Goal: Communication & Community: Share content

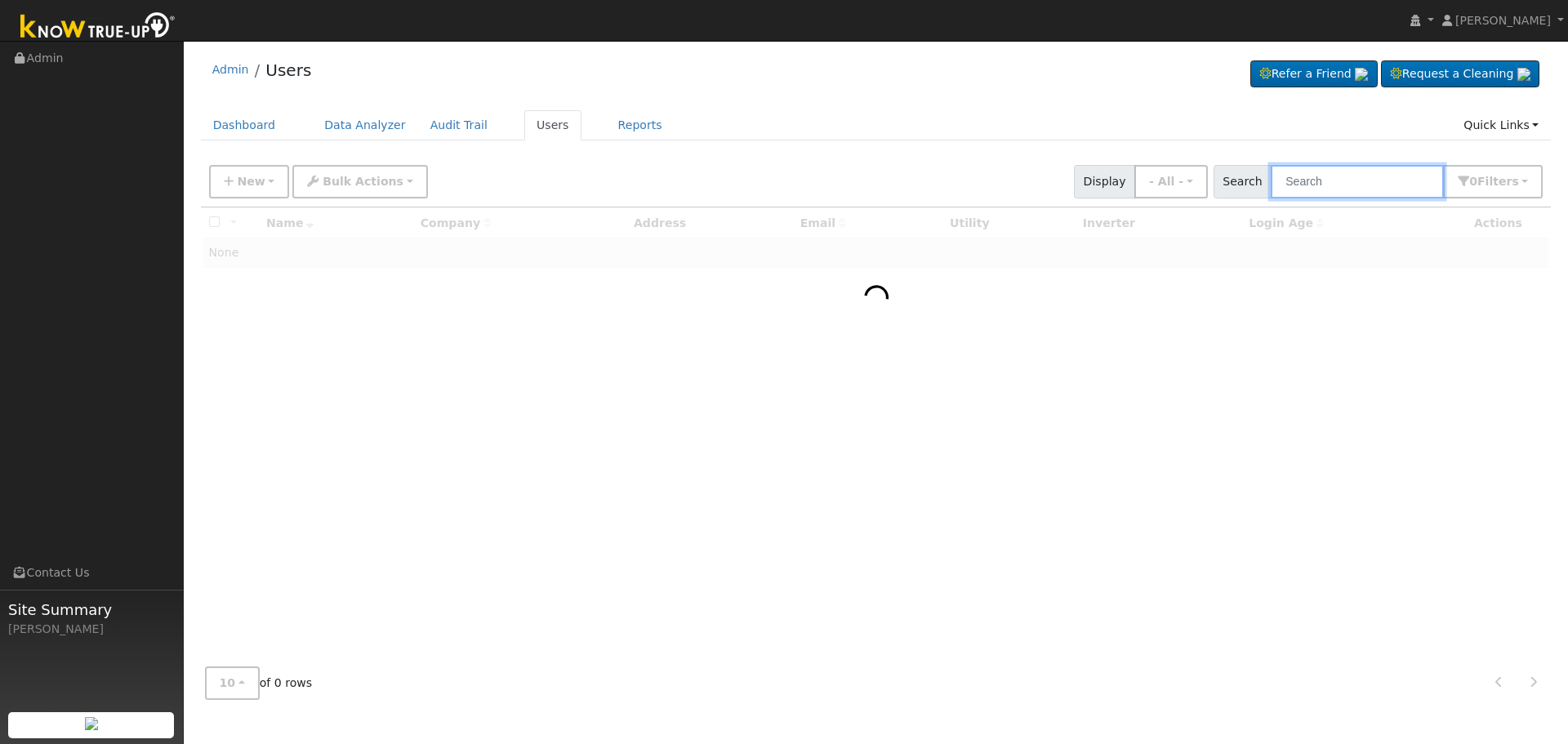
click at [1381, 185] on input "text" at bounding box center [1358, 182] width 173 height 34
paste input "[PERSON_NAME]"
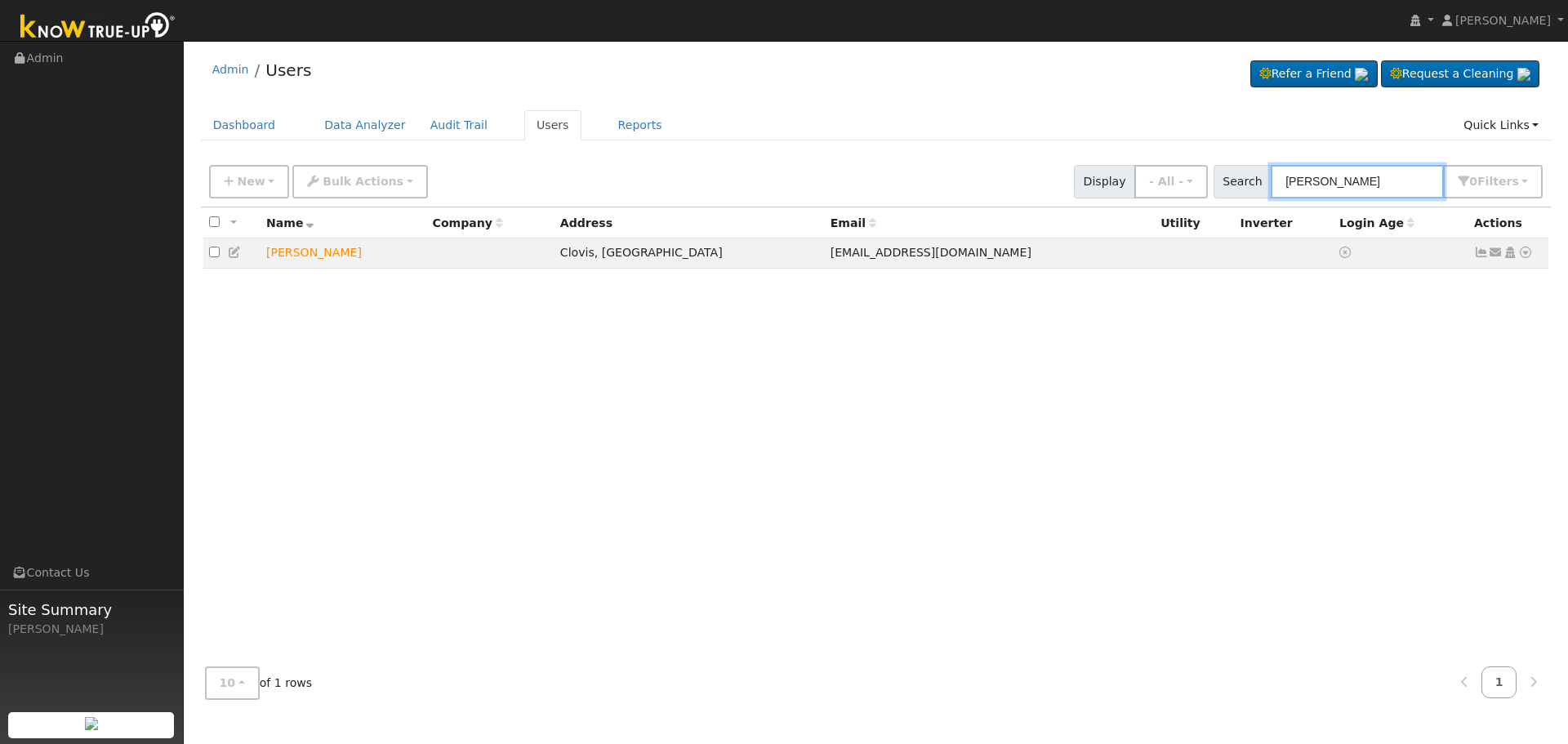
type input "[PERSON_NAME]"
click at [1463, 371] on div "All None All on page None on page Name Company Address Email Utility Inverter L…" at bounding box center [876, 431] width 1351 height 447
click at [1496, 251] on icon at bounding box center [1496, 253] width 14 height 12
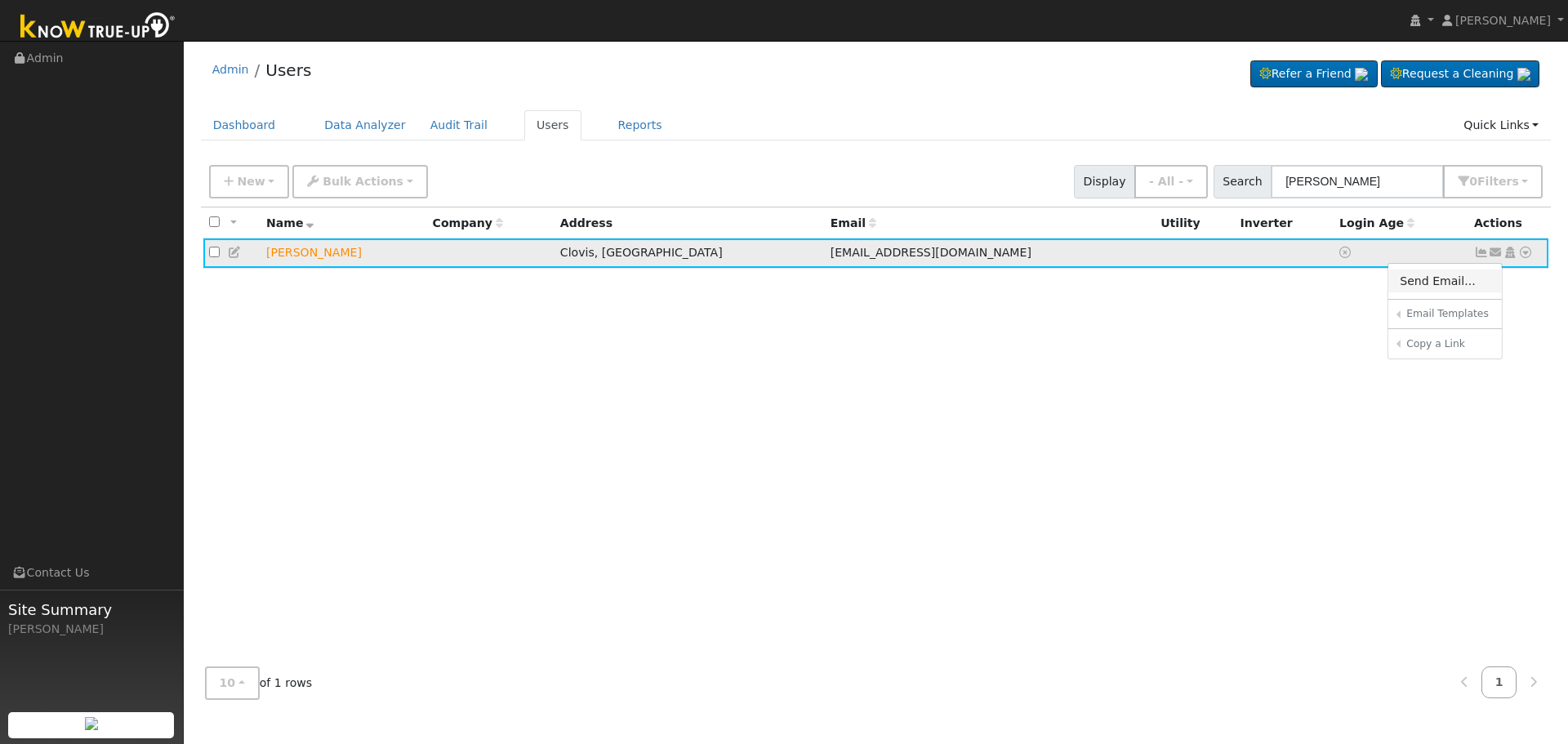
click at [1455, 278] on link "Send Email..." at bounding box center [1445, 282] width 113 height 23
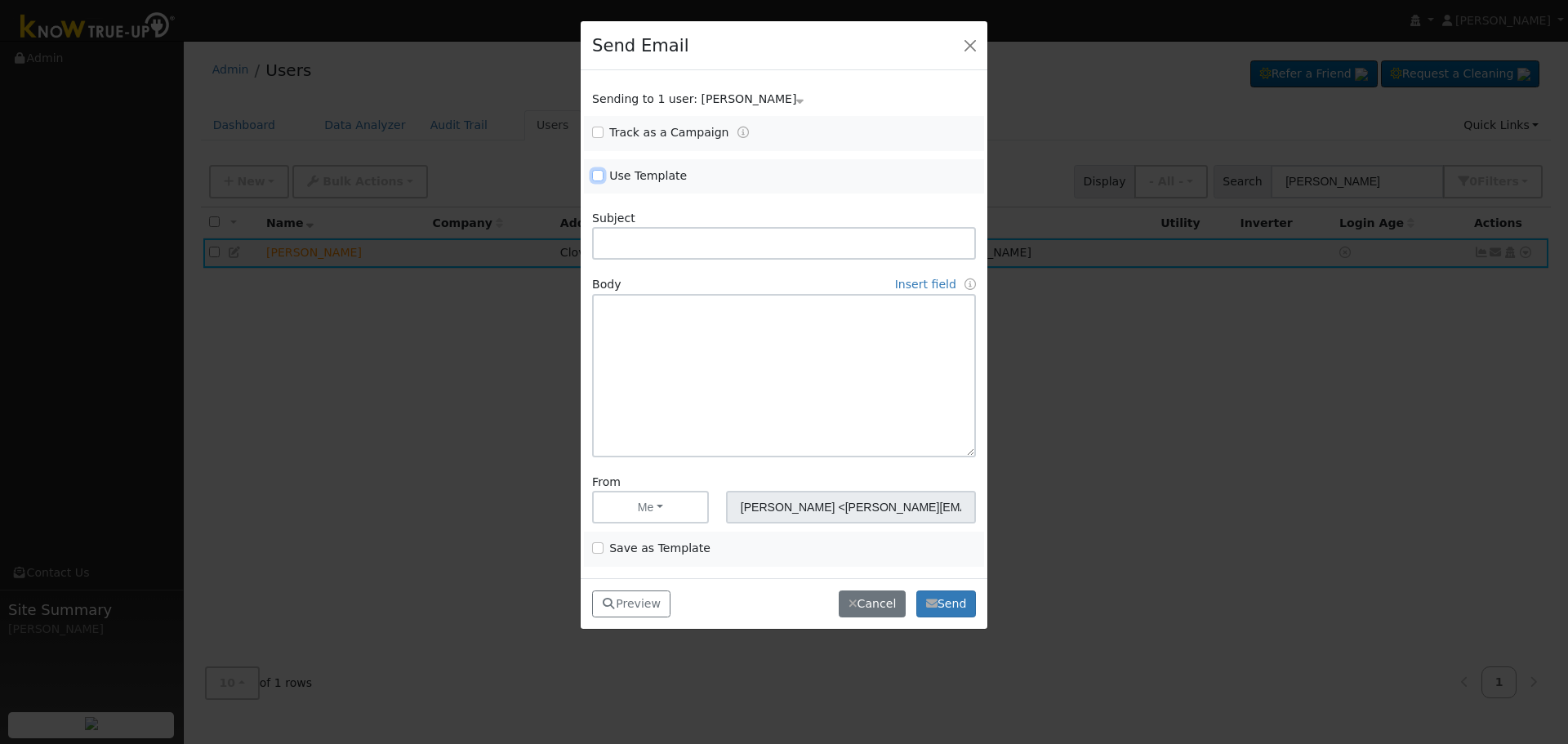
drag, startPoint x: 601, startPoint y: 173, endPoint x: 633, endPoint y: 184, distance: 33.8
click at [599, 174] on input "Use Template" at bounding box center [598, 176] width 12 height 12
checkbox input "true"
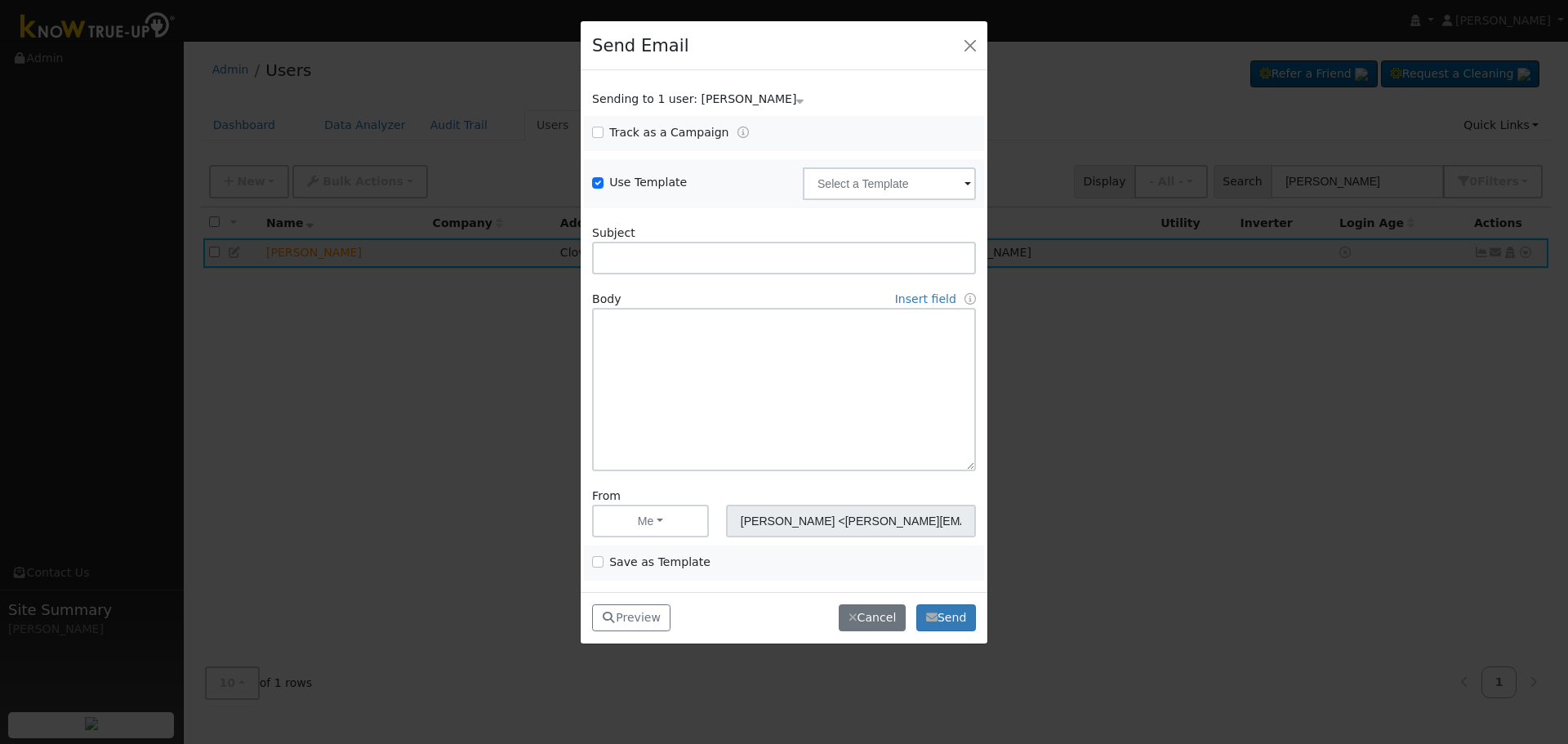
click at [855, 207] on div "Use Template Delete Email Template Are you sure you want to delete ? Cancel Del…" at bounding box center [784, 184] width 401 height 49
click at [862, 192] on input "text" at bounding box center [890, 184] width 173 height 33
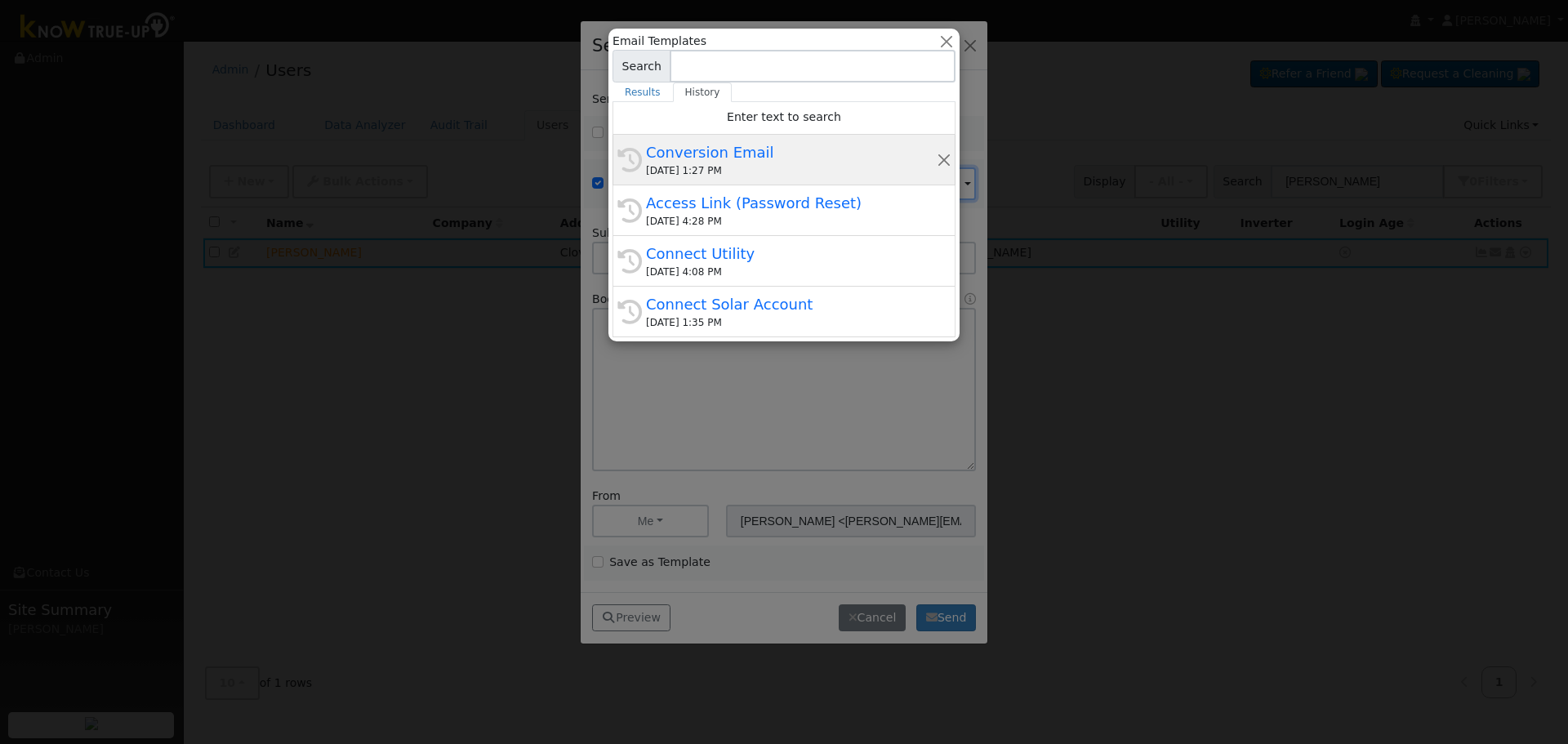
click at [705, 171] on div "[DATE] 1:27 PM" at bounding box center [791, 170] width 291 height 14
type input "Conversion Email"
type input "Connect Your Utility Account"
type textarea "Dear {user_fname}, The first step is to connect your electric utility account. …"
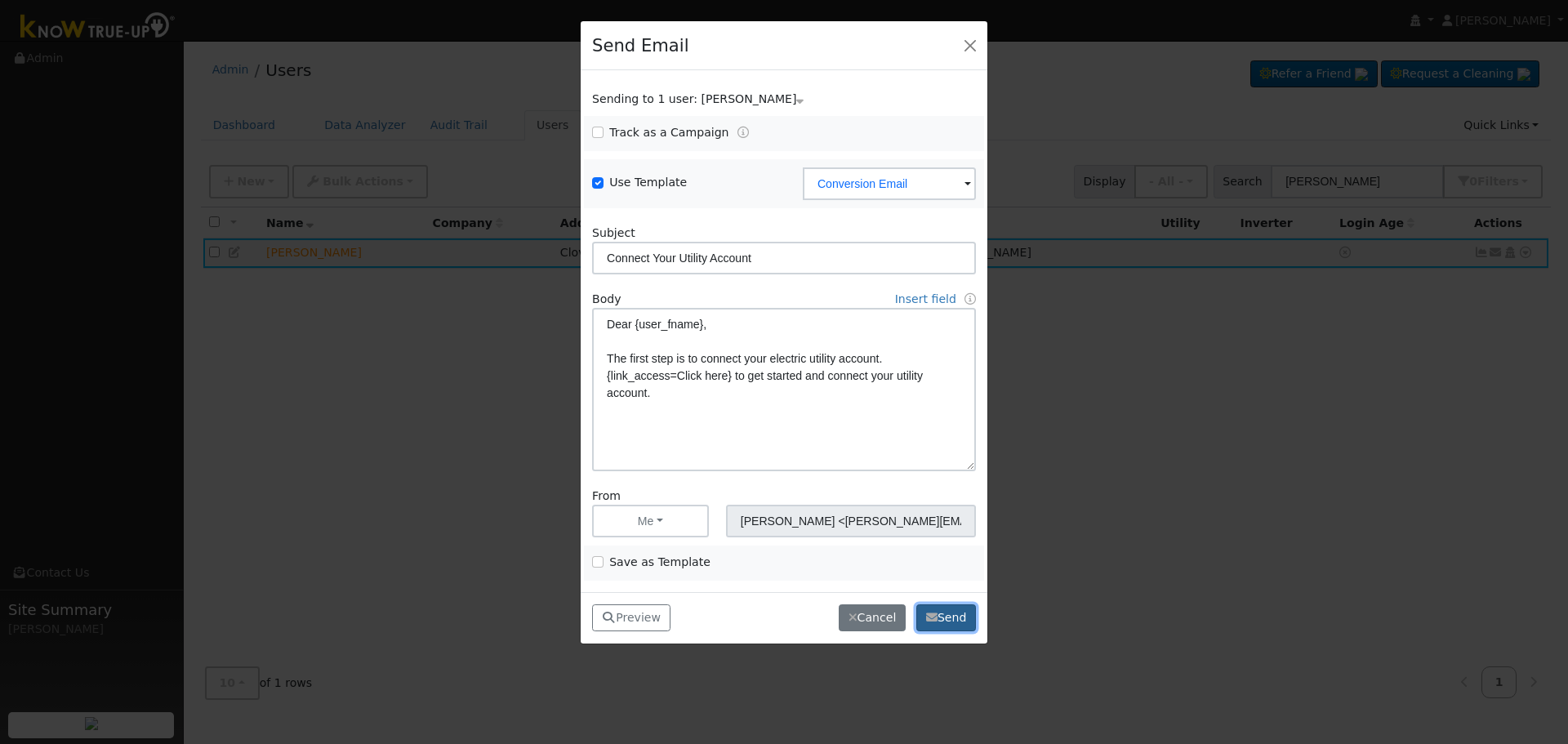
click at [961, 630] on button "Send" at bounding box center [946, 618] width 60 height 28
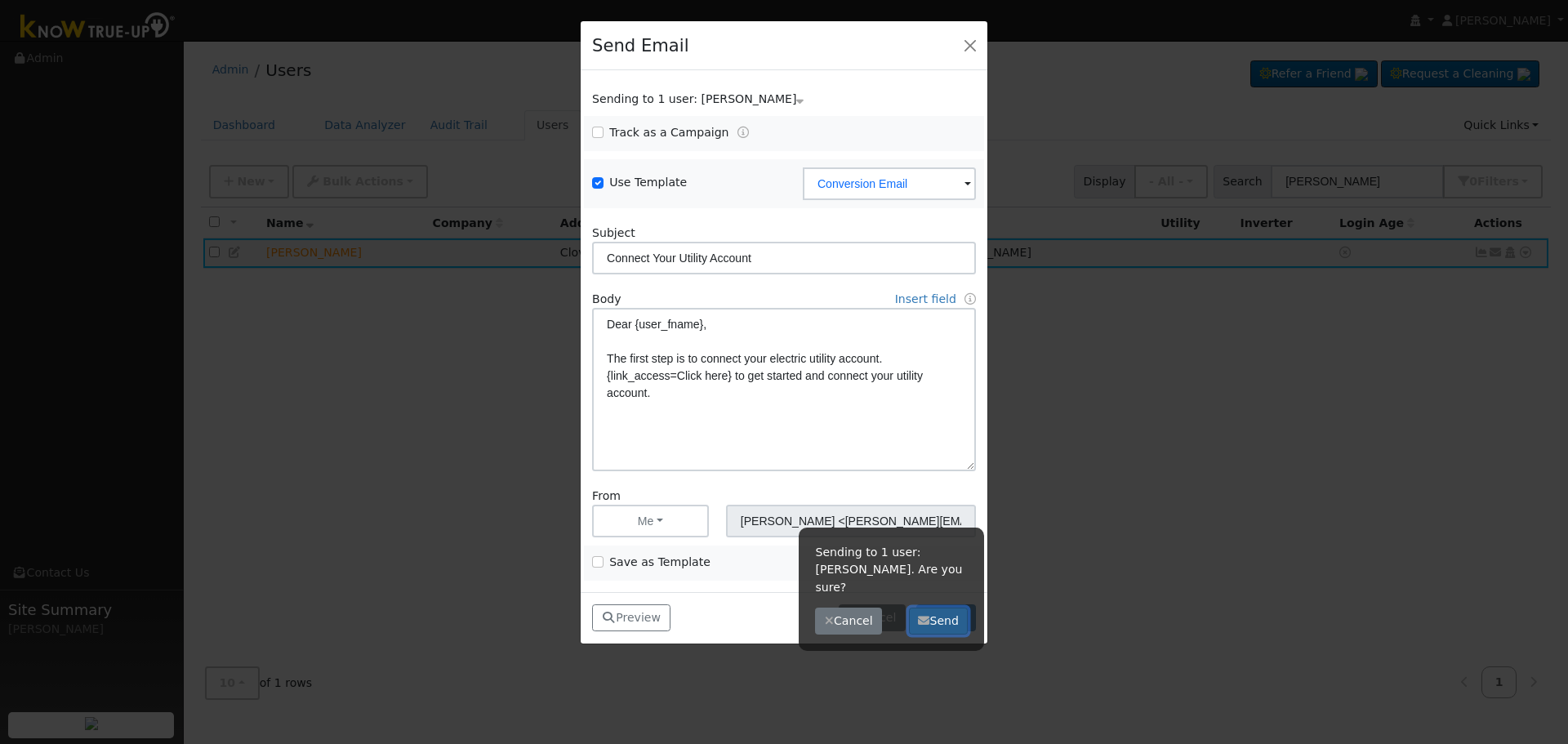
click at [954, 608] on button "Send" at bounding box center [939, 621] width 60 height 28
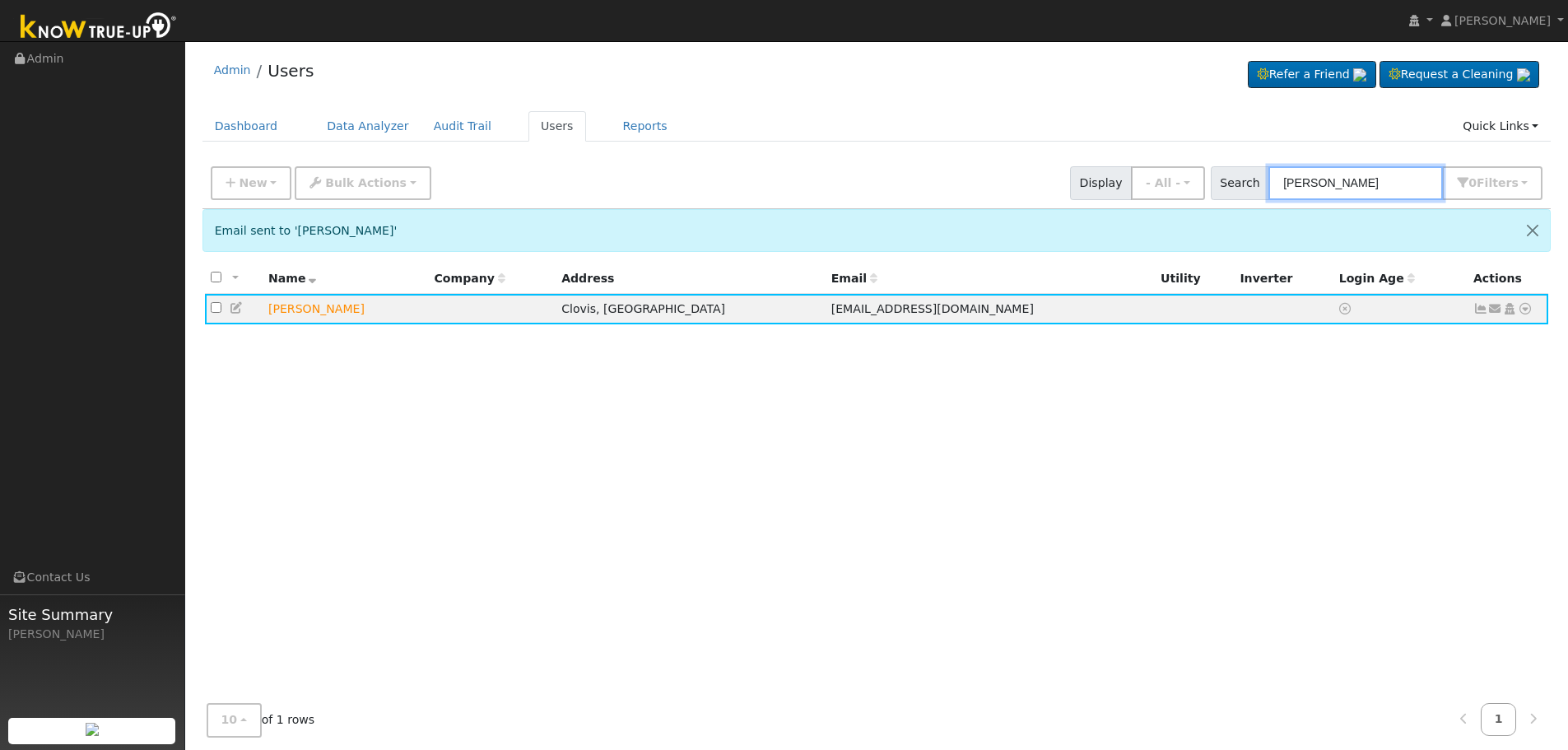
click at [1386, 179] on input "[PERSON_NAME]" at bounding box center [1356, 183] width 174 height 34
drag, startPoint x: 1093, startPoint y: 152, endPoint x: 924, endPoint y: 147, distance: 169.1
click at [938, 148] on div "Admin Users Refer a Friend Request a Cleaning" at bounding box center [876, 411] width 1367 height 723
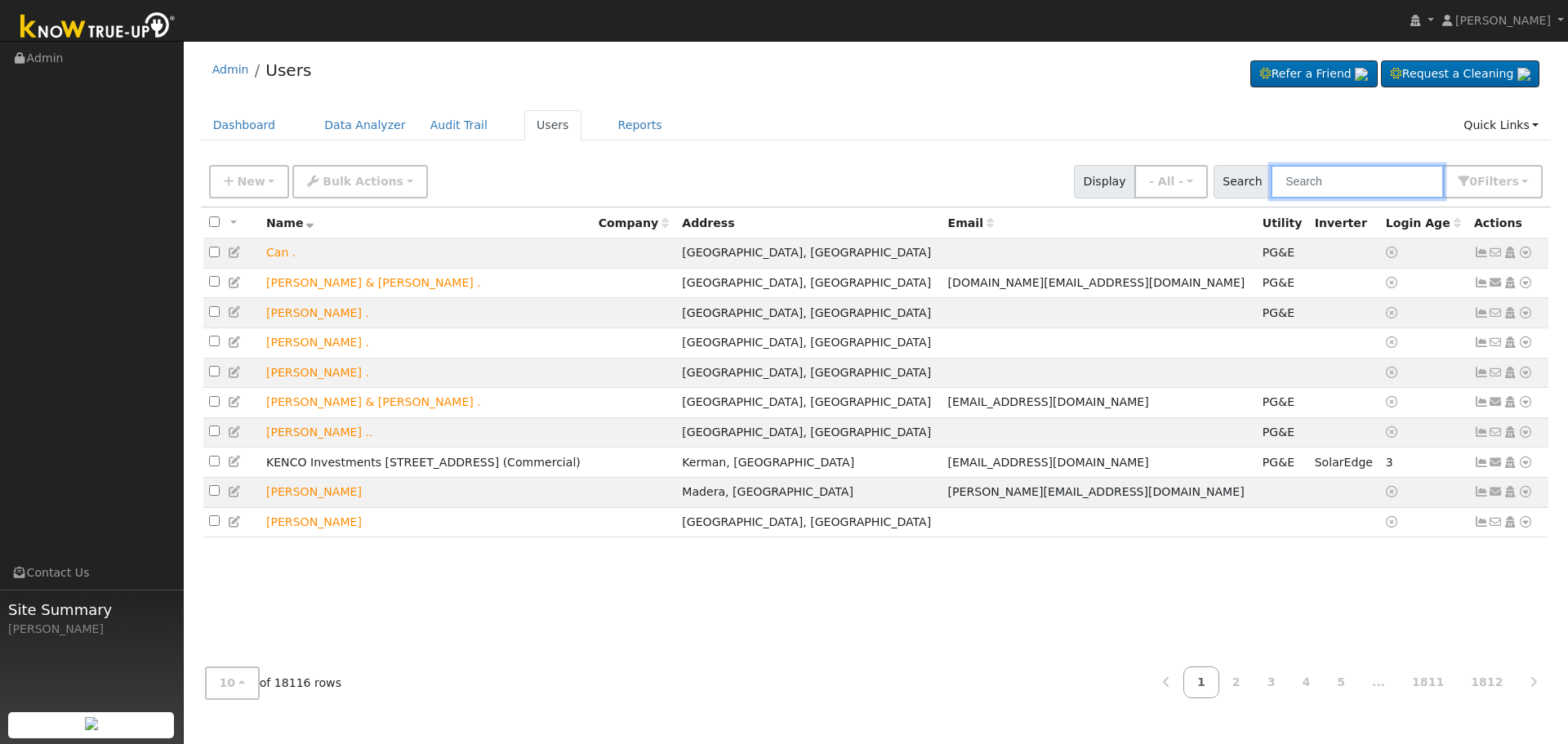
click at [1352, 193] on input "text" at bounding box center [1358, 182] width 173 height 34
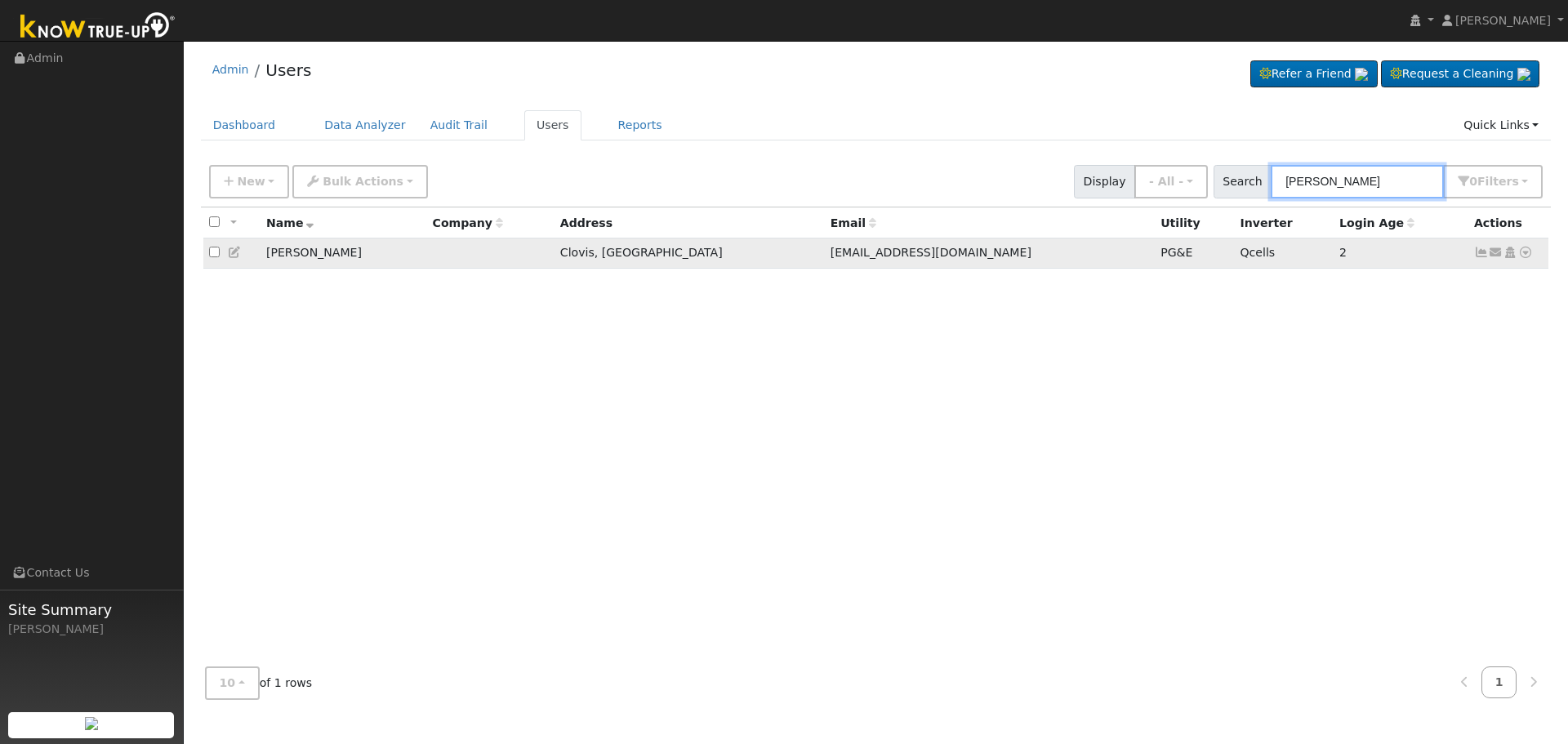
type input "[PERSON_NAME]"
click at [1482, 255] on icon at bounding box center [1481, 253] width 14 height 12
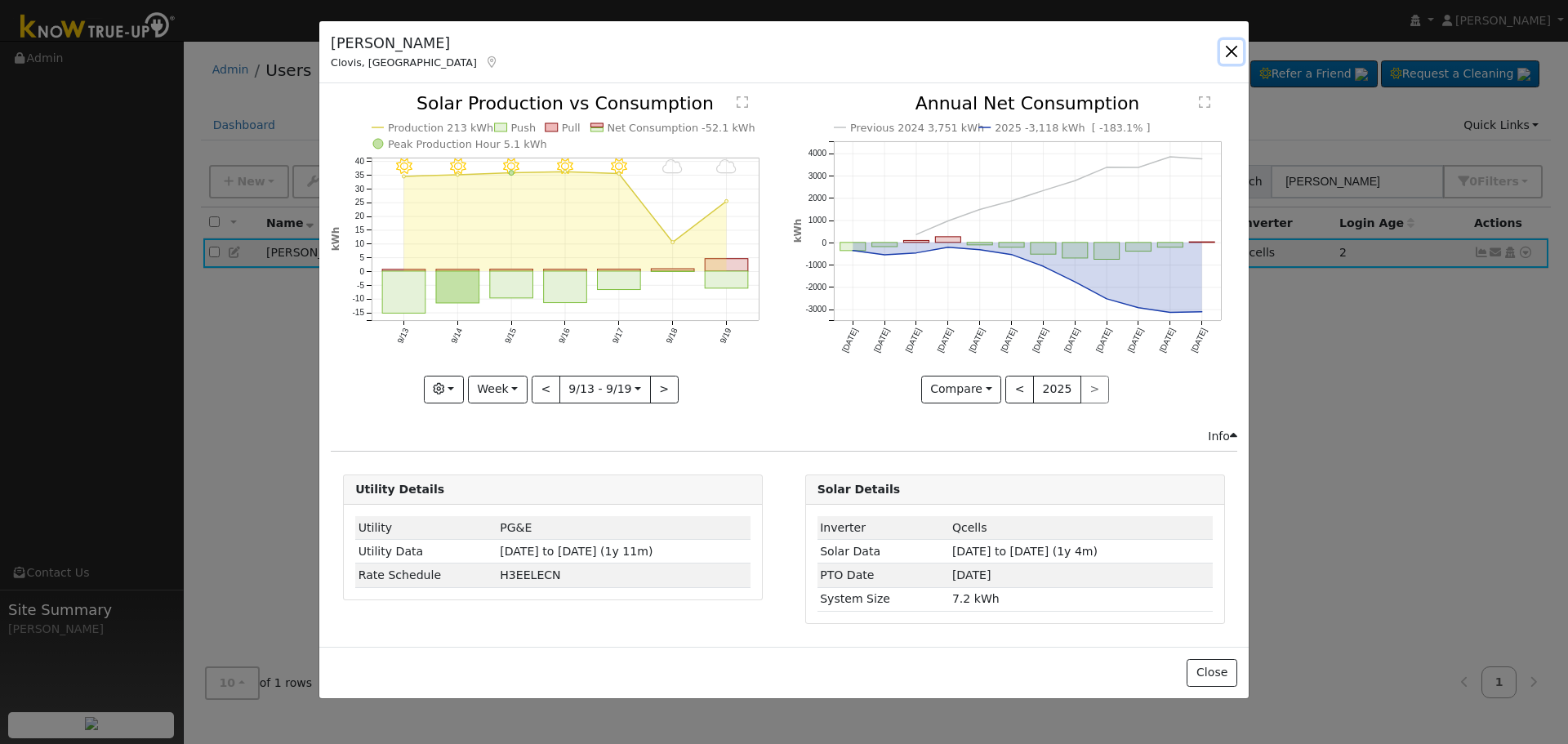
click at [1238, 48] on button "button" at bounding box center [1232, 52] width 23 height 23
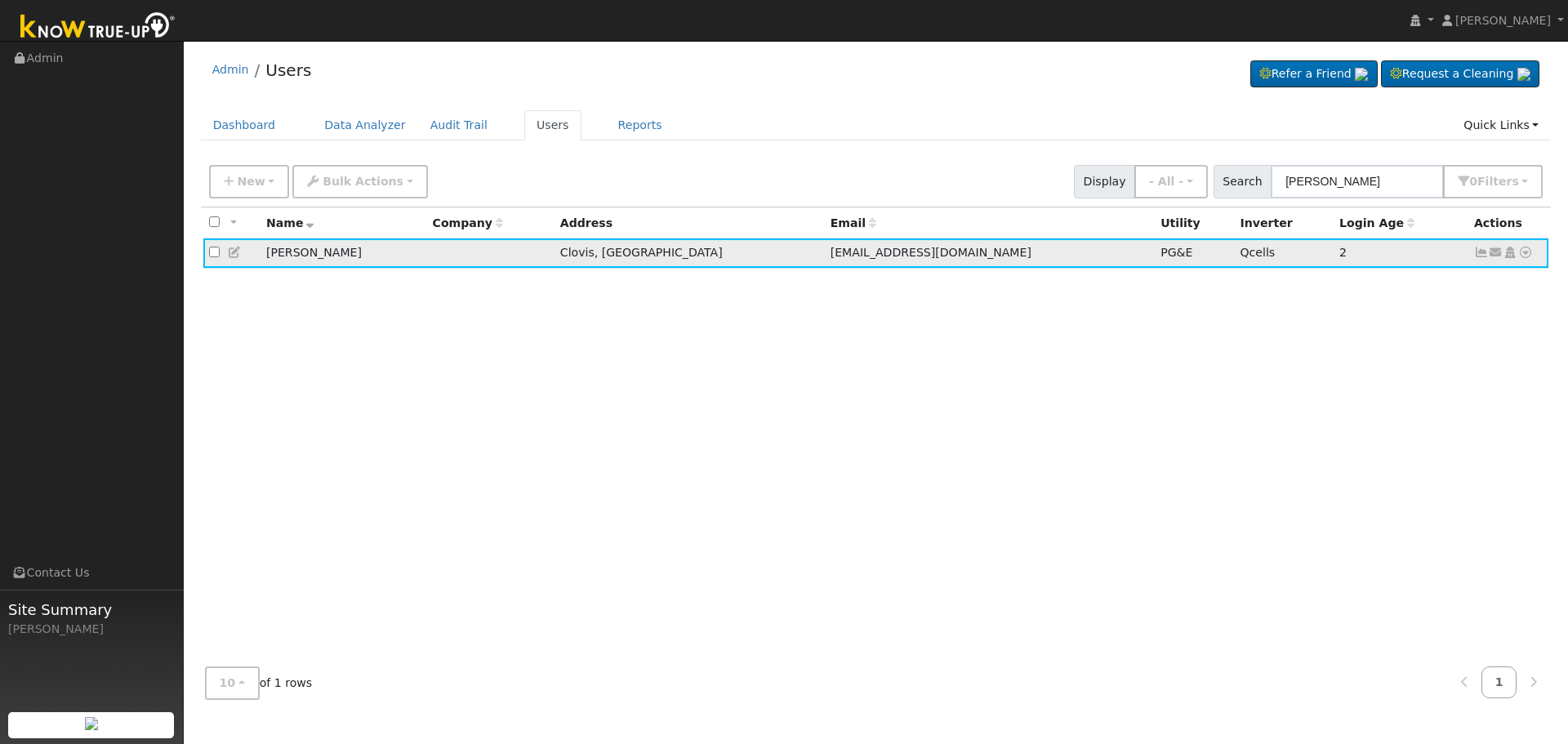
click at [1477, 256] on icon at bounding box center [1481, 253] width 14 height 12
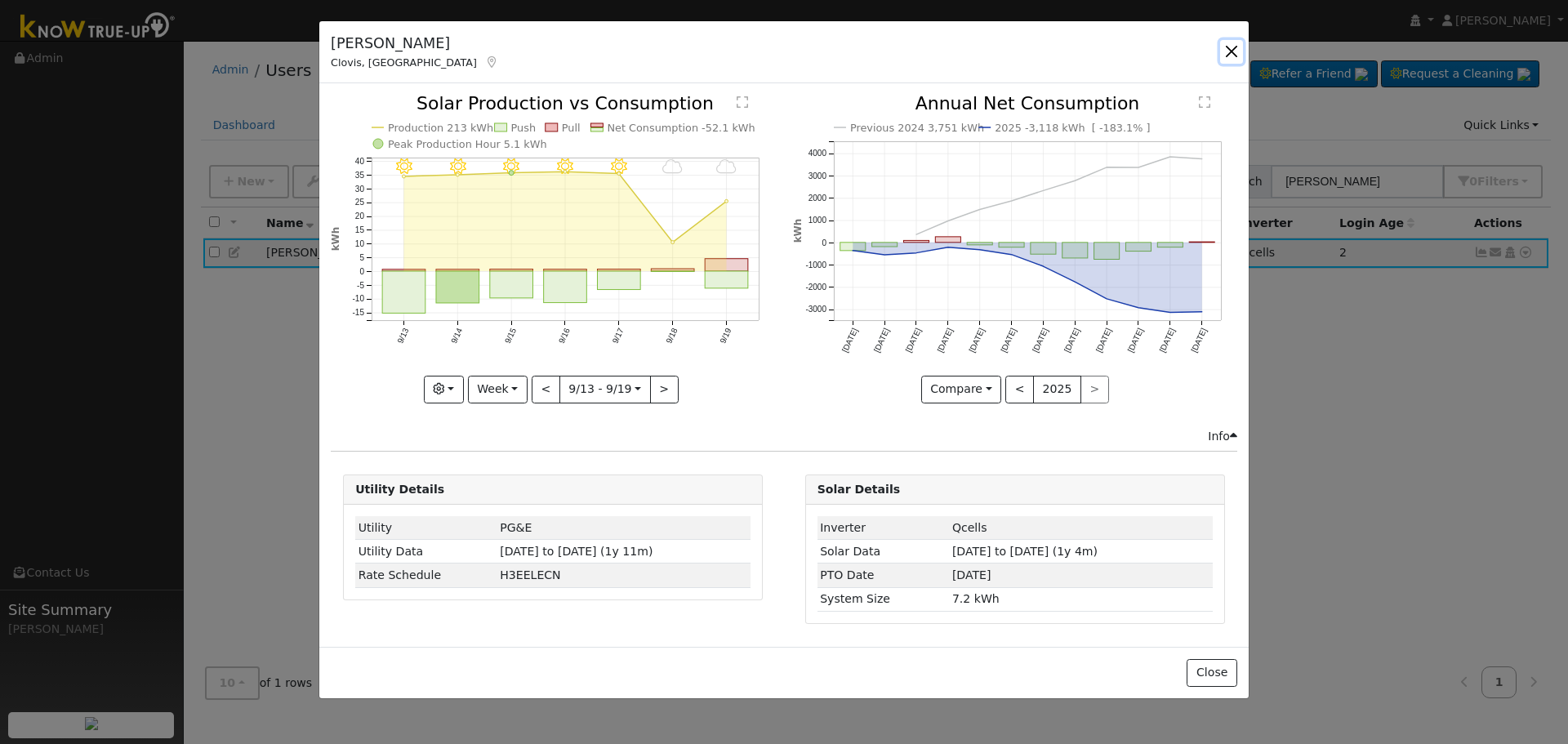
click at [1231, 49] on button "button" at bounding box center [1232, 52] width 23 height 23
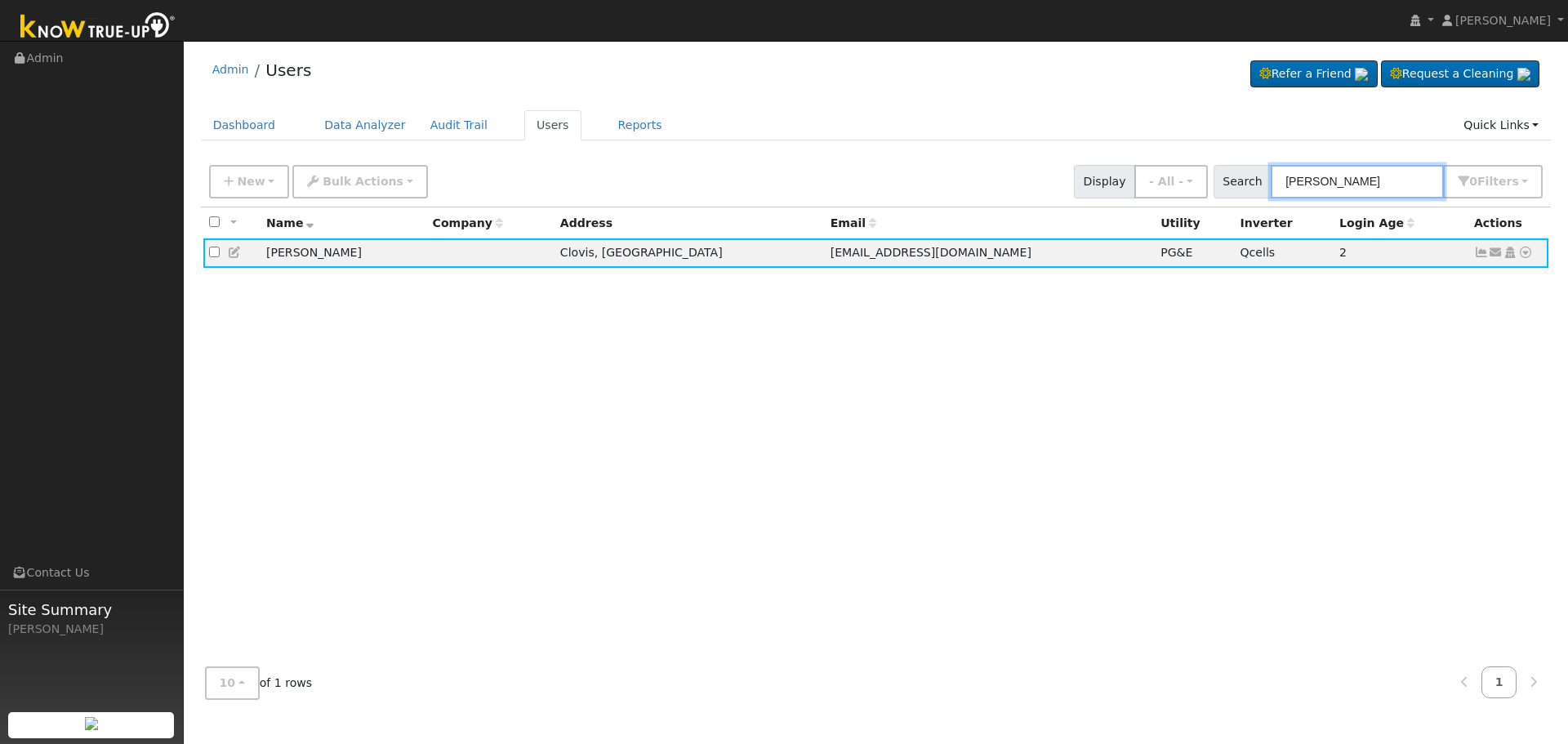
click at [1407, 193] on input "[PERSON_NAME]" at bounding box center [1358, 182] width 173 height 34
click at [907, 179] on div "New Add User Quick Add Quick Connect Quick Convert Lead Bulk Actions Send Email…" at bounding box center [875, 179] width 1340 height 39
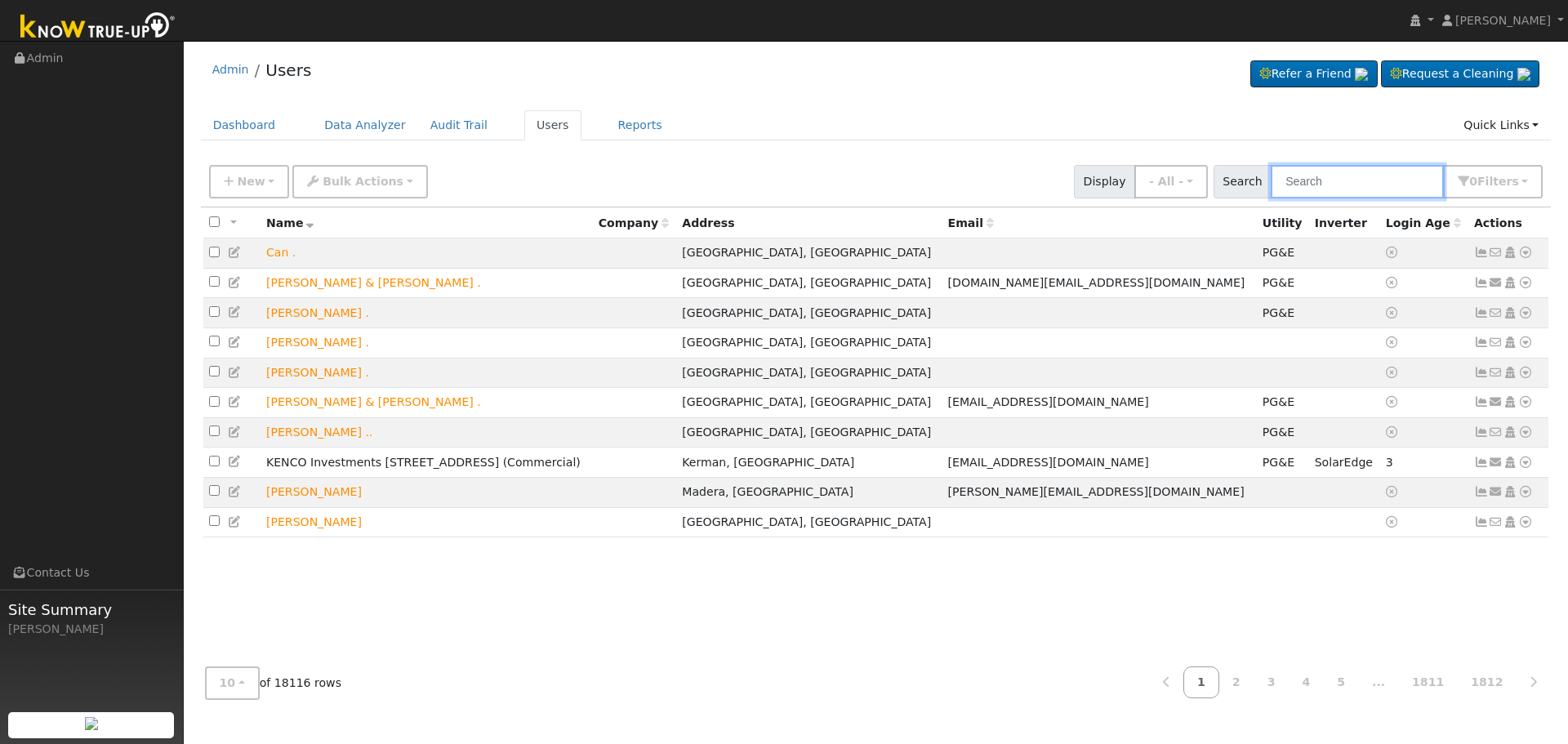
click at [1360, 186] on input "text" at bounding box center [1358, 182] width 173 height 34
paste input "[PERSON_NAME]"
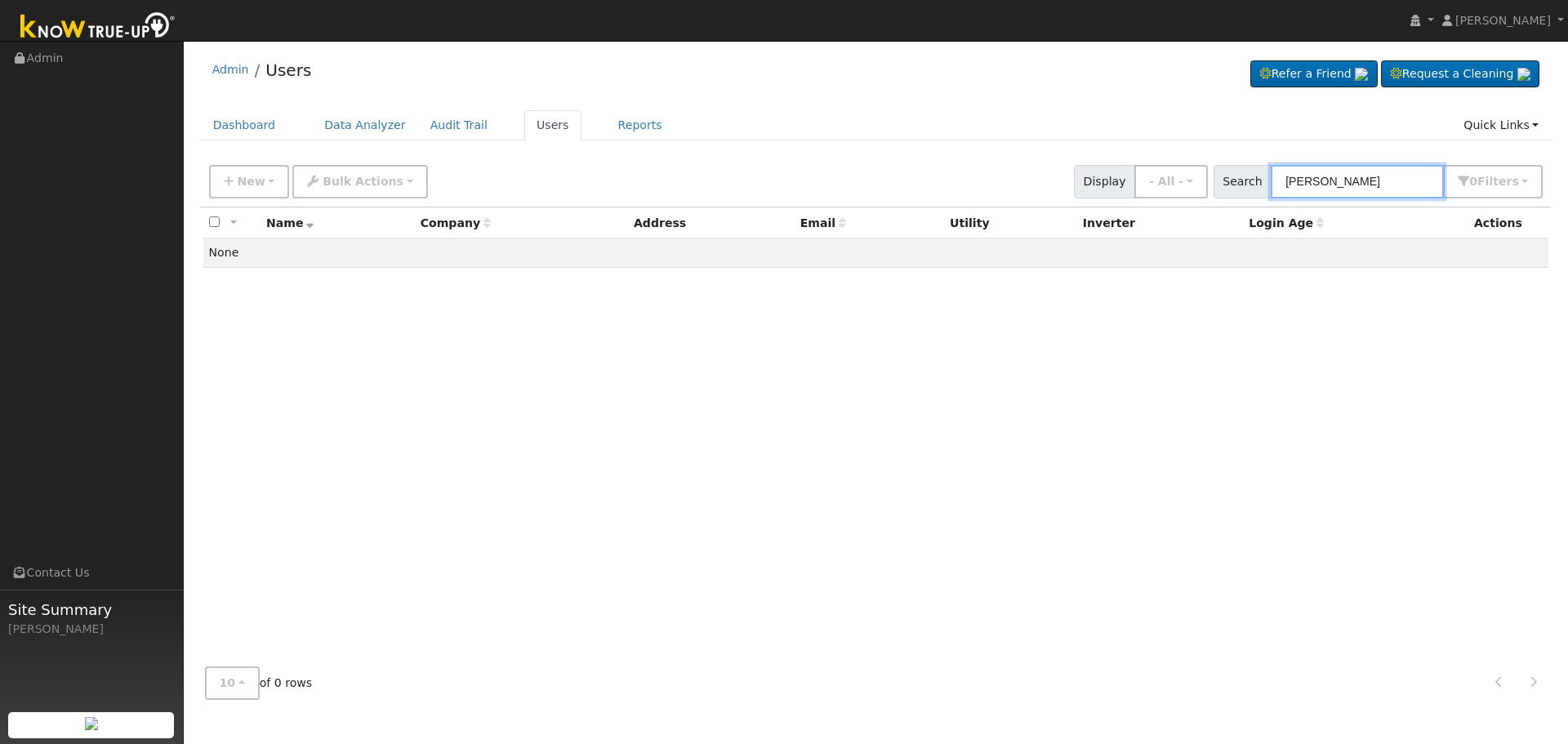
click at [1335, 186] on input "[PERSON_NAME]" at bounding box center [1358, 182] width 173 height 34
click at [1335, 176] on input "[PERSON_NAME]" at bounding box center [1358, 182] width 173 height 34
click at [1336, 183] on input "[PERSON_NAME]" at bounding box center [1358, 182] width 173 height 34
type input "[PERSON_NAME]"
drag, startPoint x: 1293, startPoint y: 199, endPoint x: 1255, endPoint y: 199, distance: 38.0
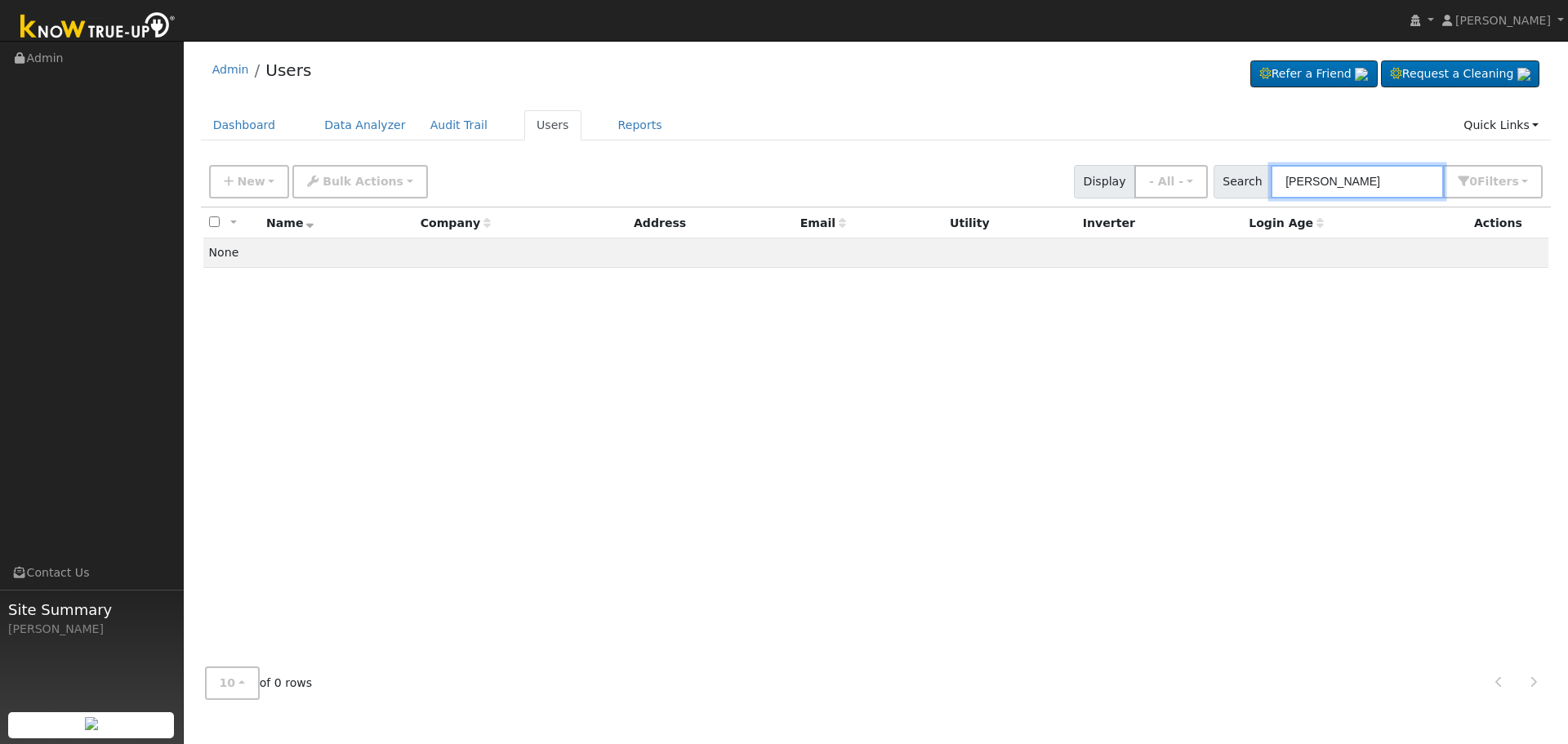
click at [1255, 199] on div "New Add User Quick Add Quick Connect Quick Convert Lead Bulk Actions Send Email…" at bounding box center [876, 182] width 1351 height 50
